Goal: Task Accomplishment & Management: Manage account settings

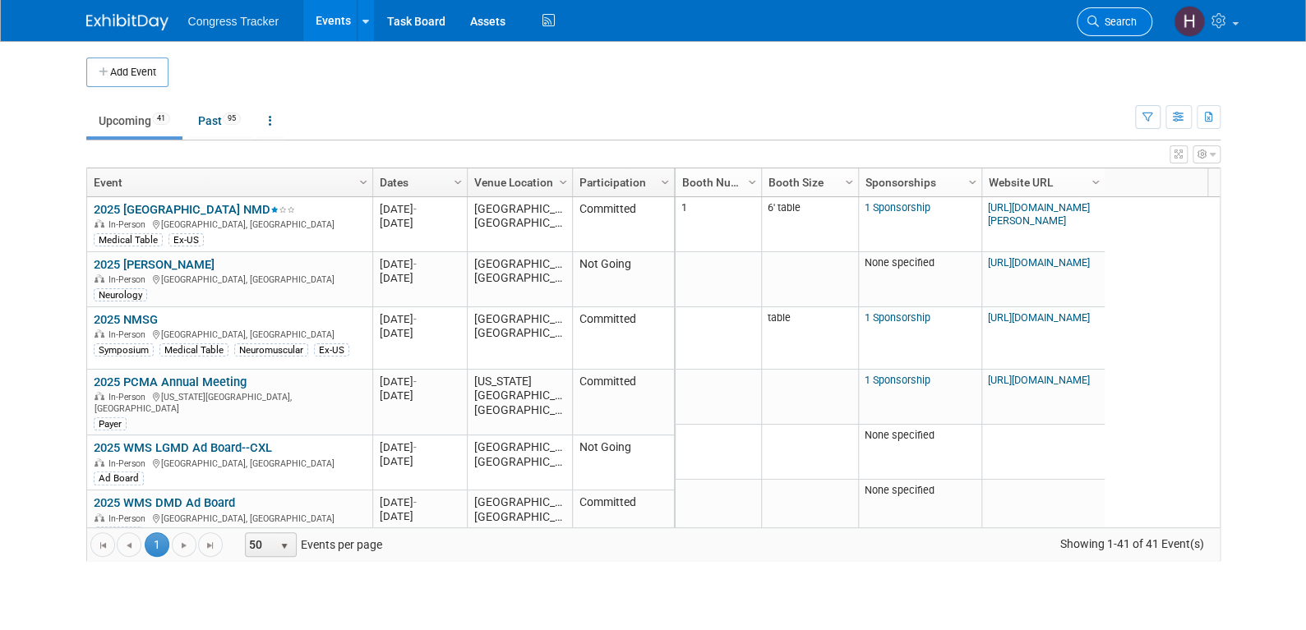
click at [1115, 19] on span "Search" at bounding box center [1118, 22] width 38 height 12
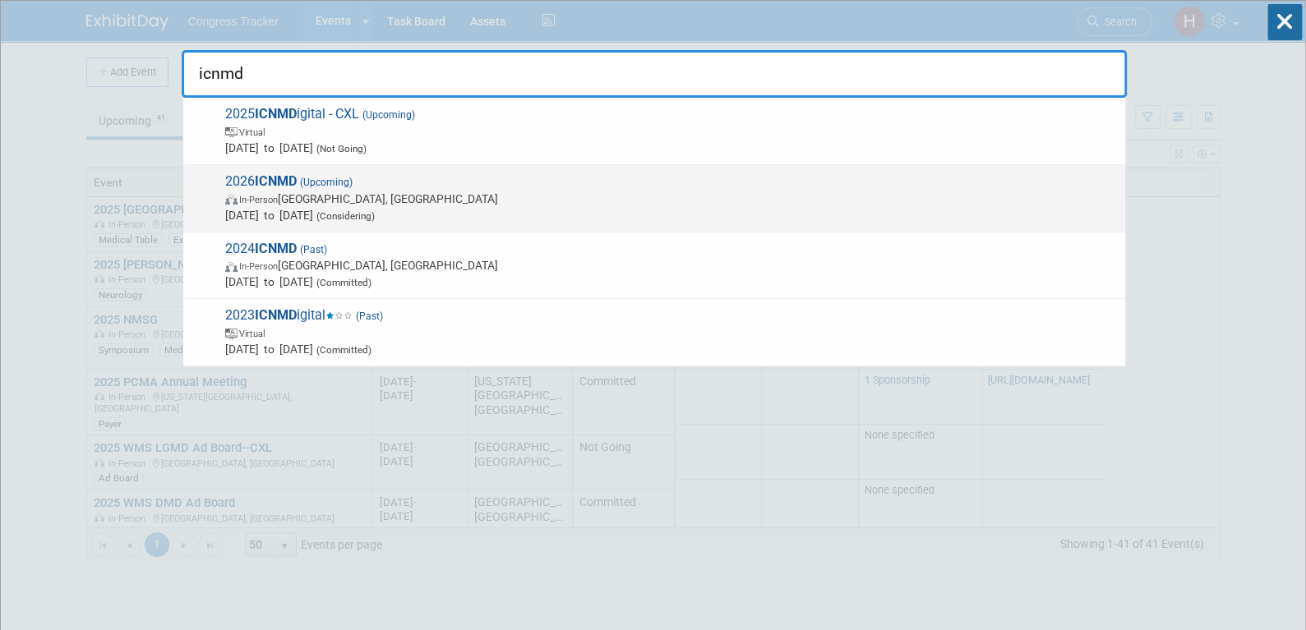
type input "icnmd"
click at [326, 200] on span "In-Person [GEOGRAPHIC_DATA], [GEOGRAPHIC_DATA]" at bounding box center [671, 199] width 892 height 16
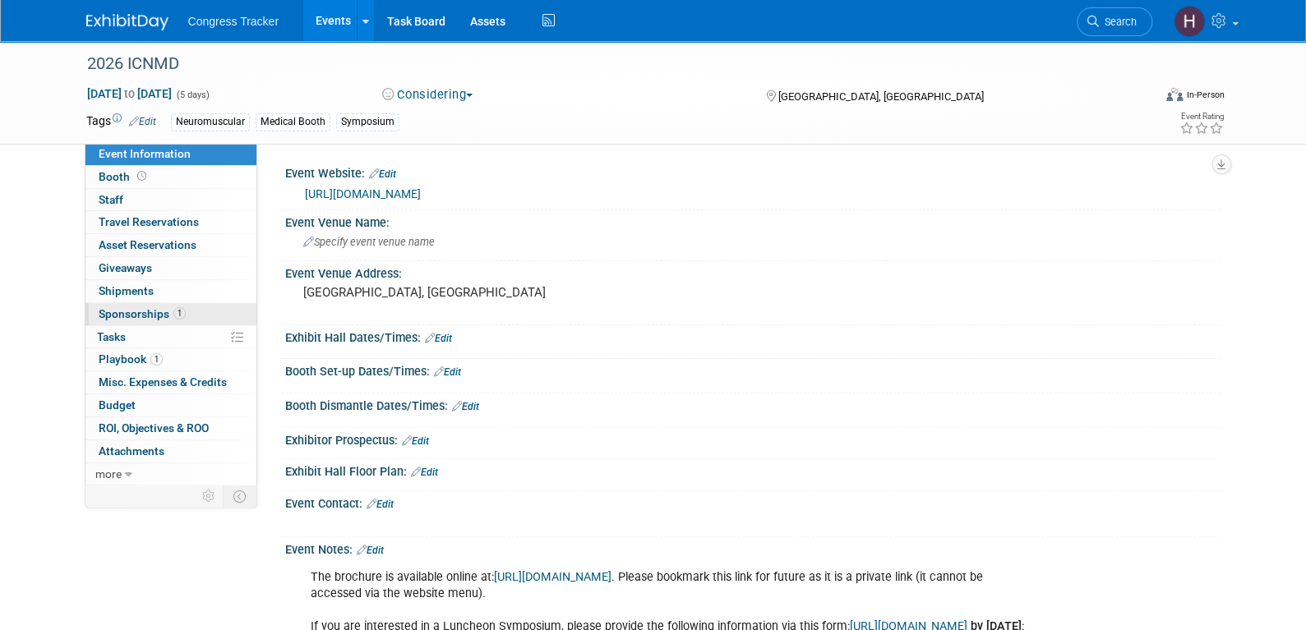
click at [150, 307] on span "Sponsorships 1" at bounding box center [142, 313] width 87 height 13
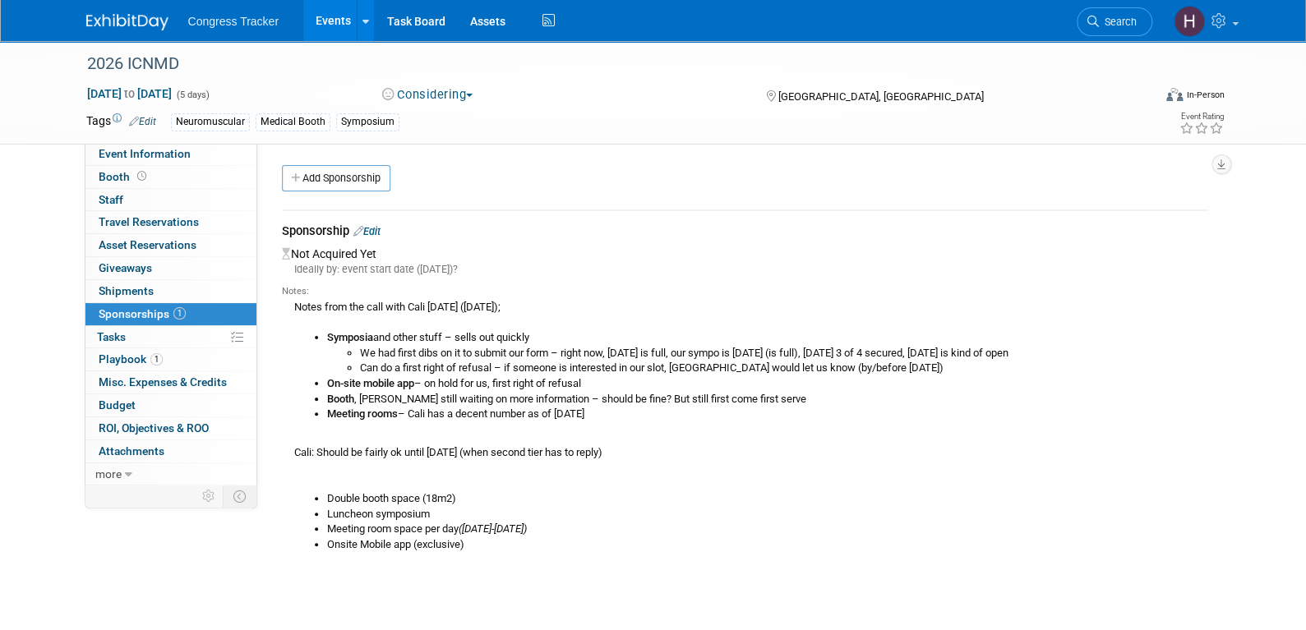
click at [376, 233] on link "Edit" at bounding box center [366, 231] width 27 height 12
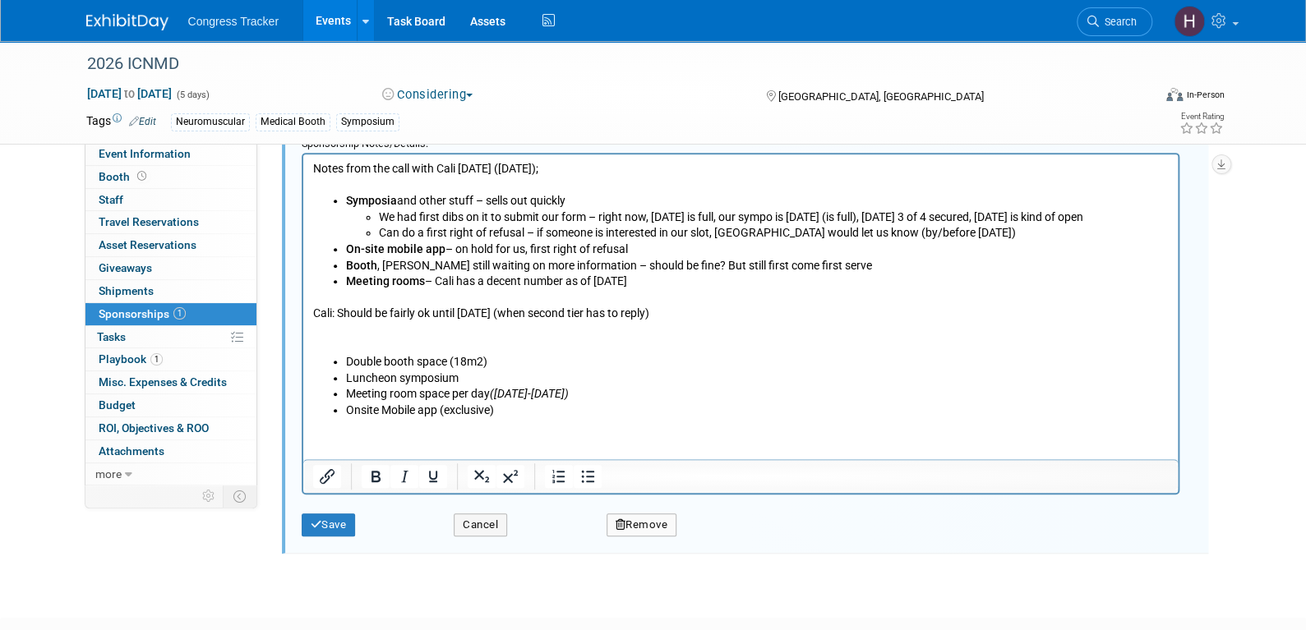
scroll to position [270, 0]
drag, startPoint x: 477, startPoint y: 380, endPoint x: 333, endPoint y: 372, distance: 144.0
click at [345, 372] on li "Luncheon symposium" at bounding box center [756, 376] width 823 height 16
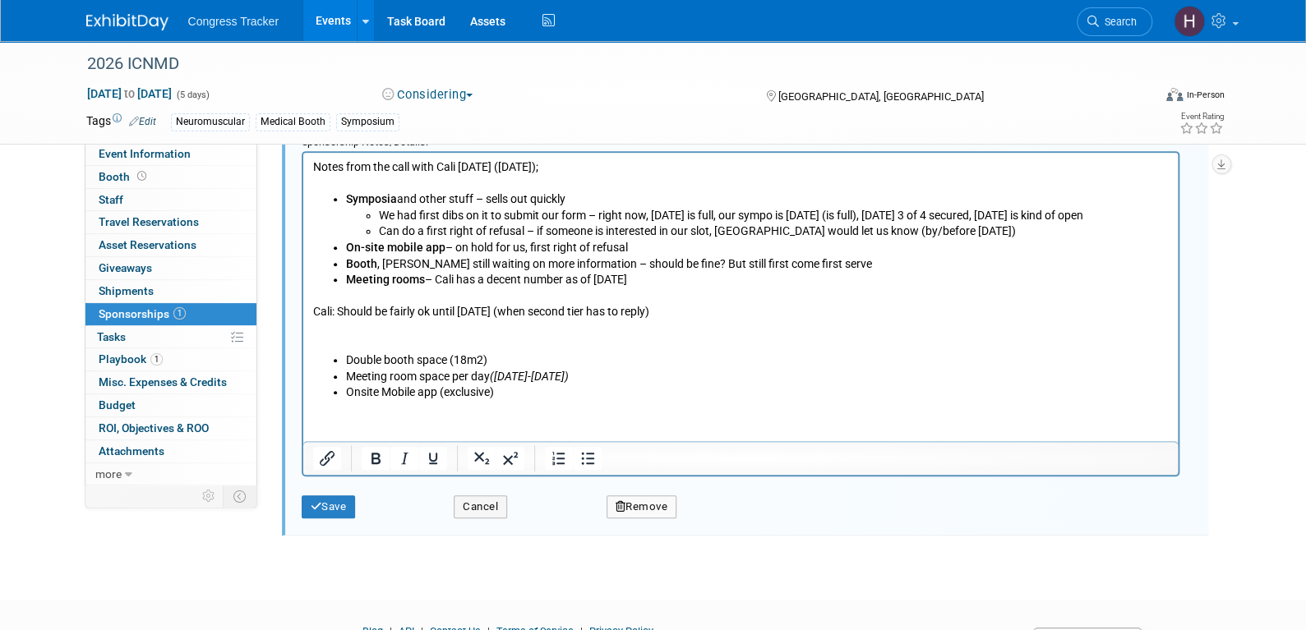
drag, startPoint x: 725, startPoint y: 312, endPoint x: 597, endPoint y: 314, distance: 127.4
click at [302, 164] on html "Notes from the call with Cali today (7/22/2025); Symposia and other stuff – sel…" at bounding box center [739, 276] width 874 height 248
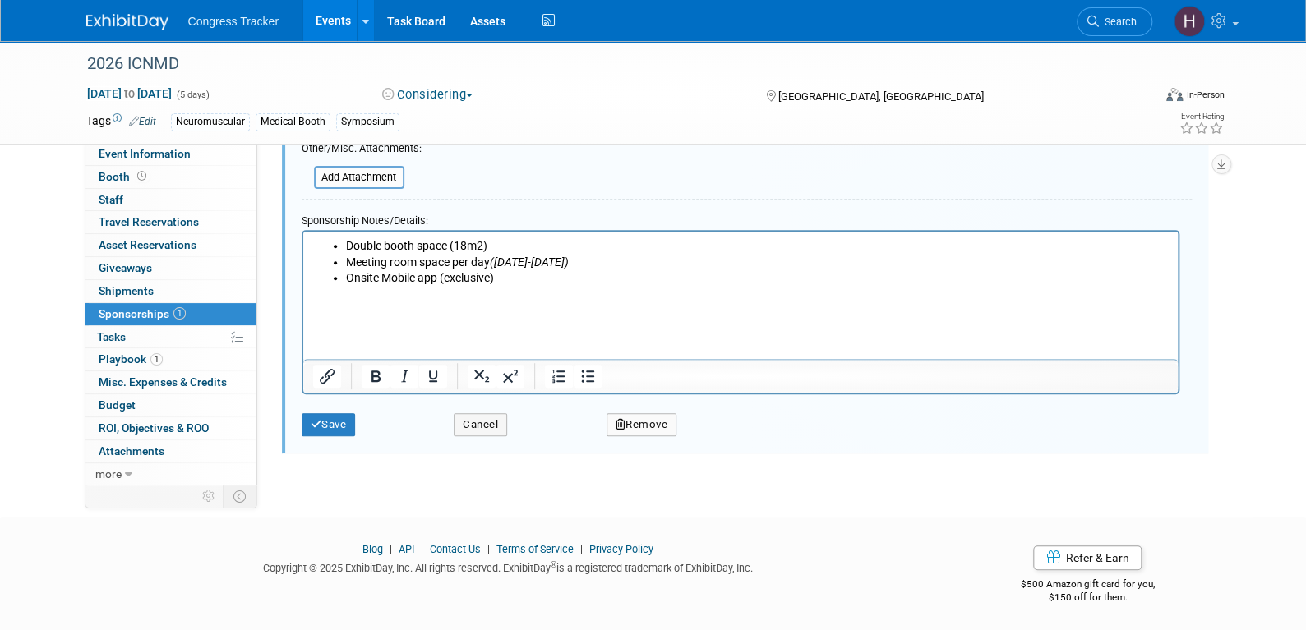
scroll to position [158, 0]
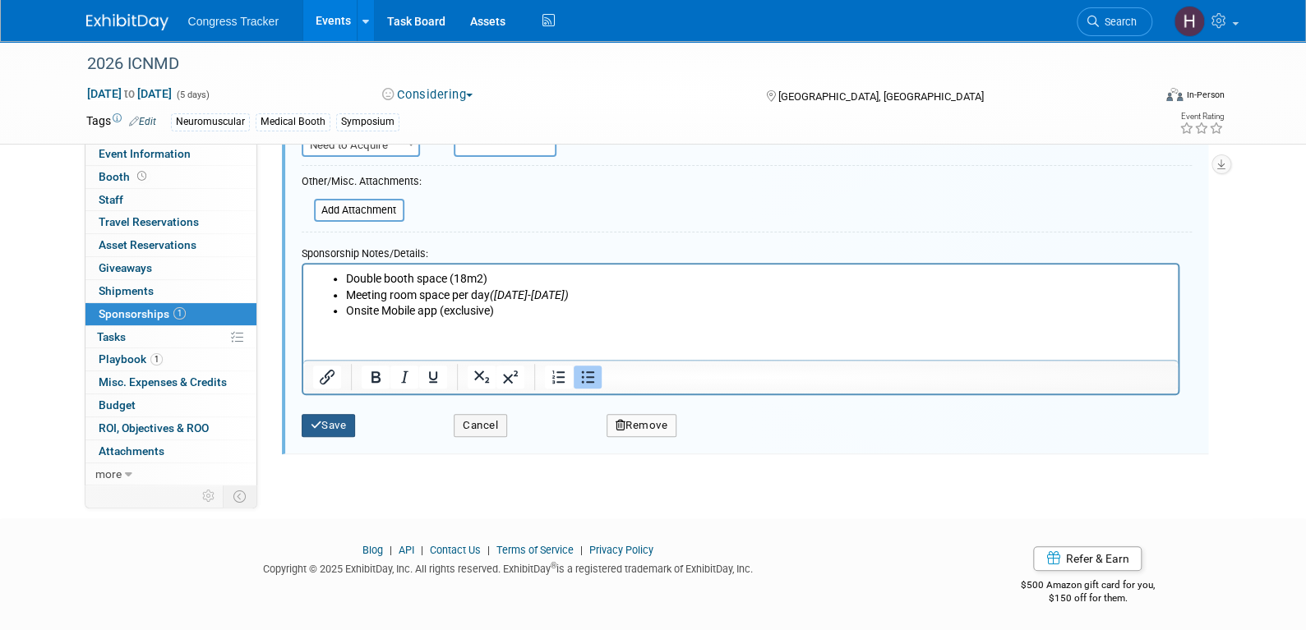
click at [325, 425] on button "Save" at bounding box center [329, 425] width 54 height 23
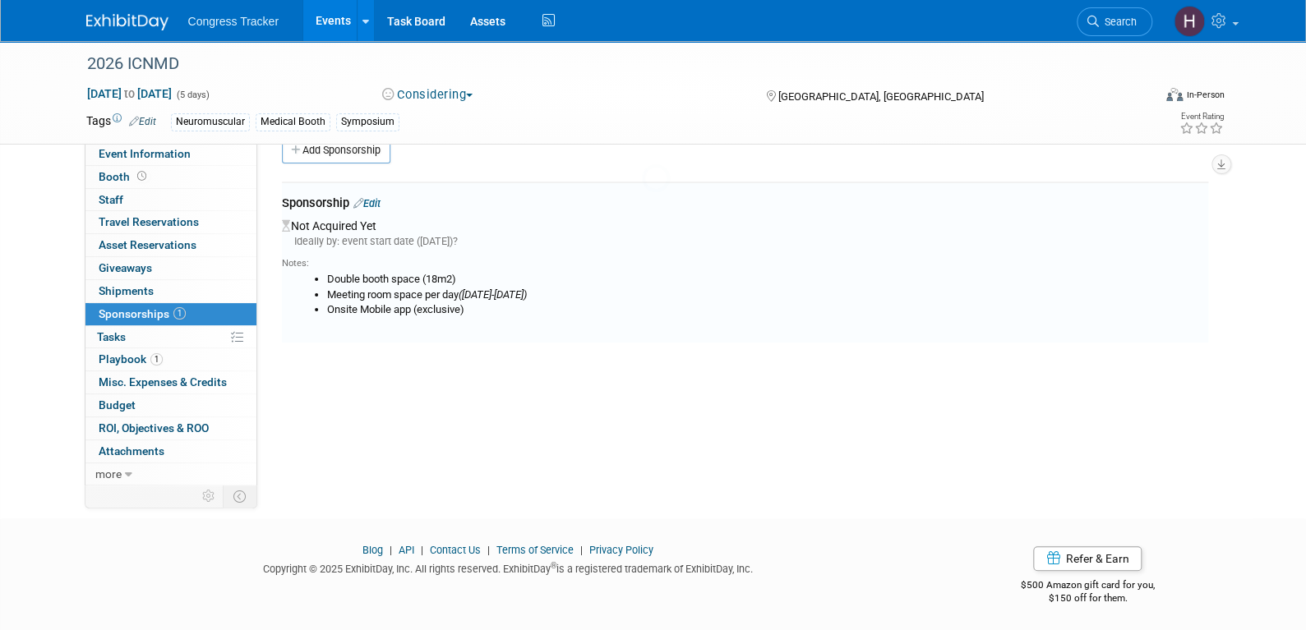
scroll to position [24, 0]
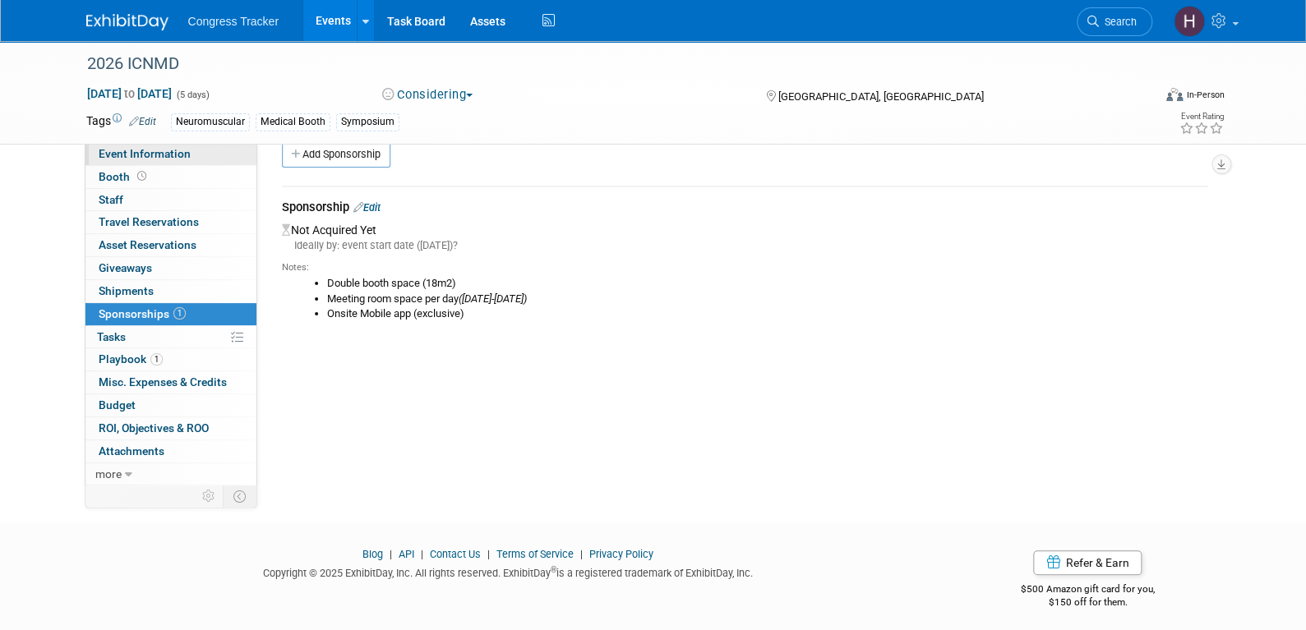
click at [145, 156] on span "Event Information" at bounding box center [145, 153] width 92 height 13
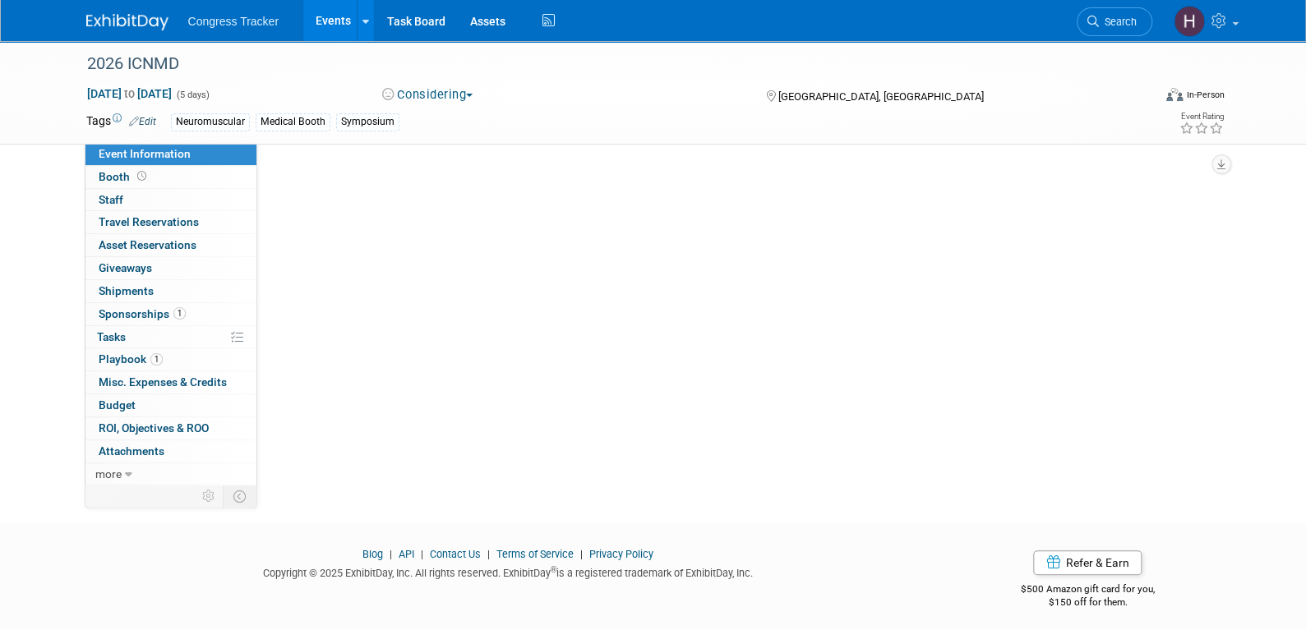
scroll to position [0, 0]
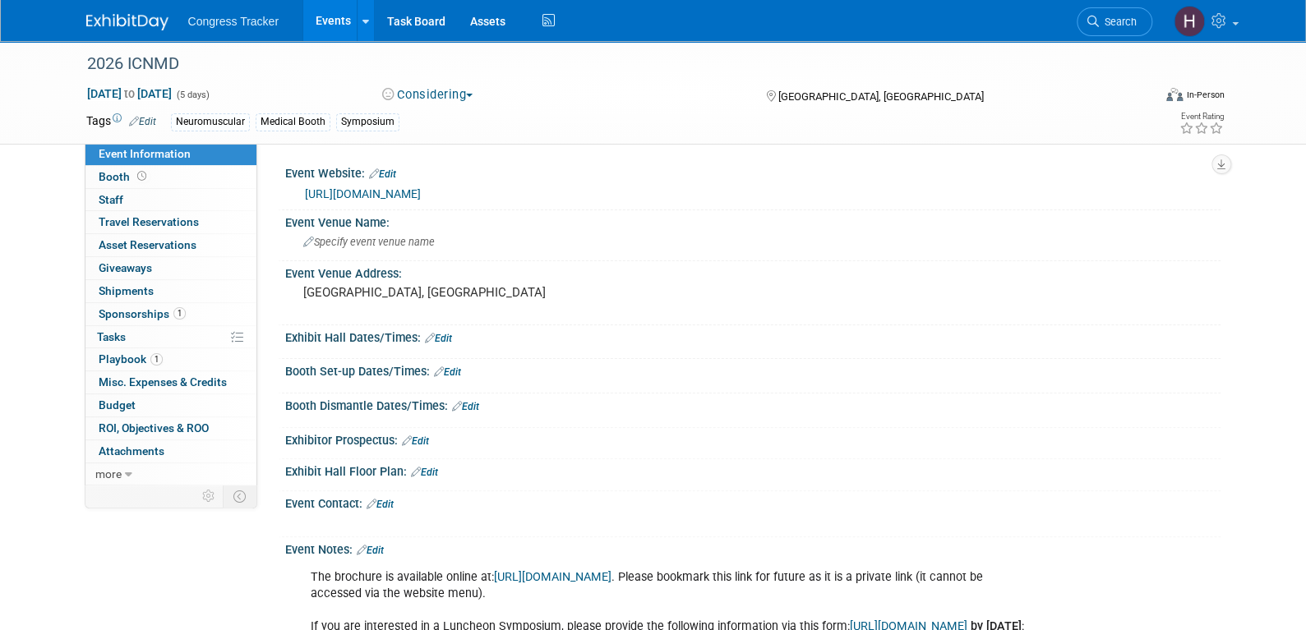
click at [544, 571] on link "https://icnmd.org/spex-options" at bounding box center [553, 577] width 118 height 14
